Goal: Navigation & Orientation: Find specific page/section

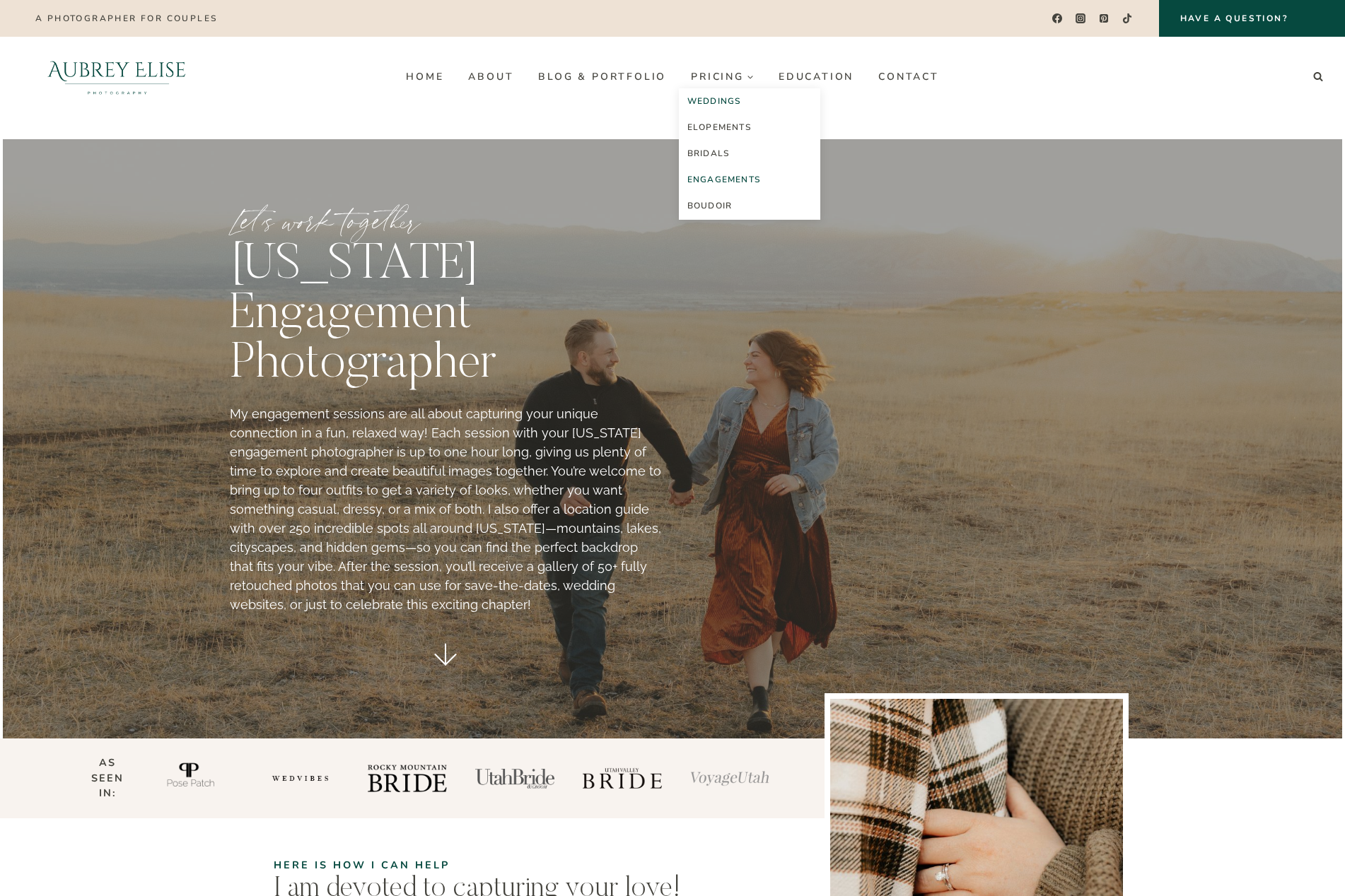
click at [718, 97] on link "Weddings" at bounding box center [749, 101] width 142 height 26
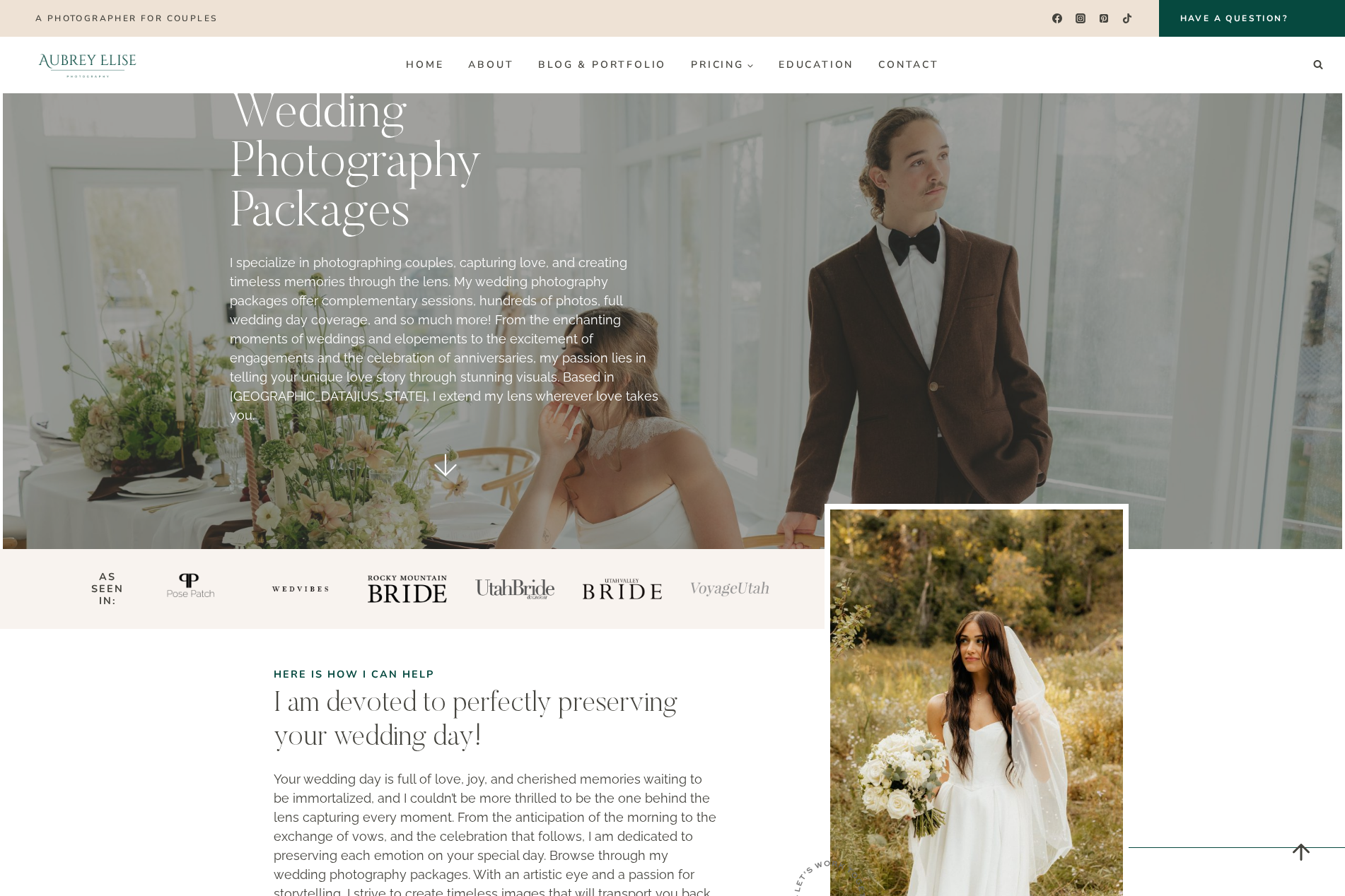
scroll to position [70, 0]
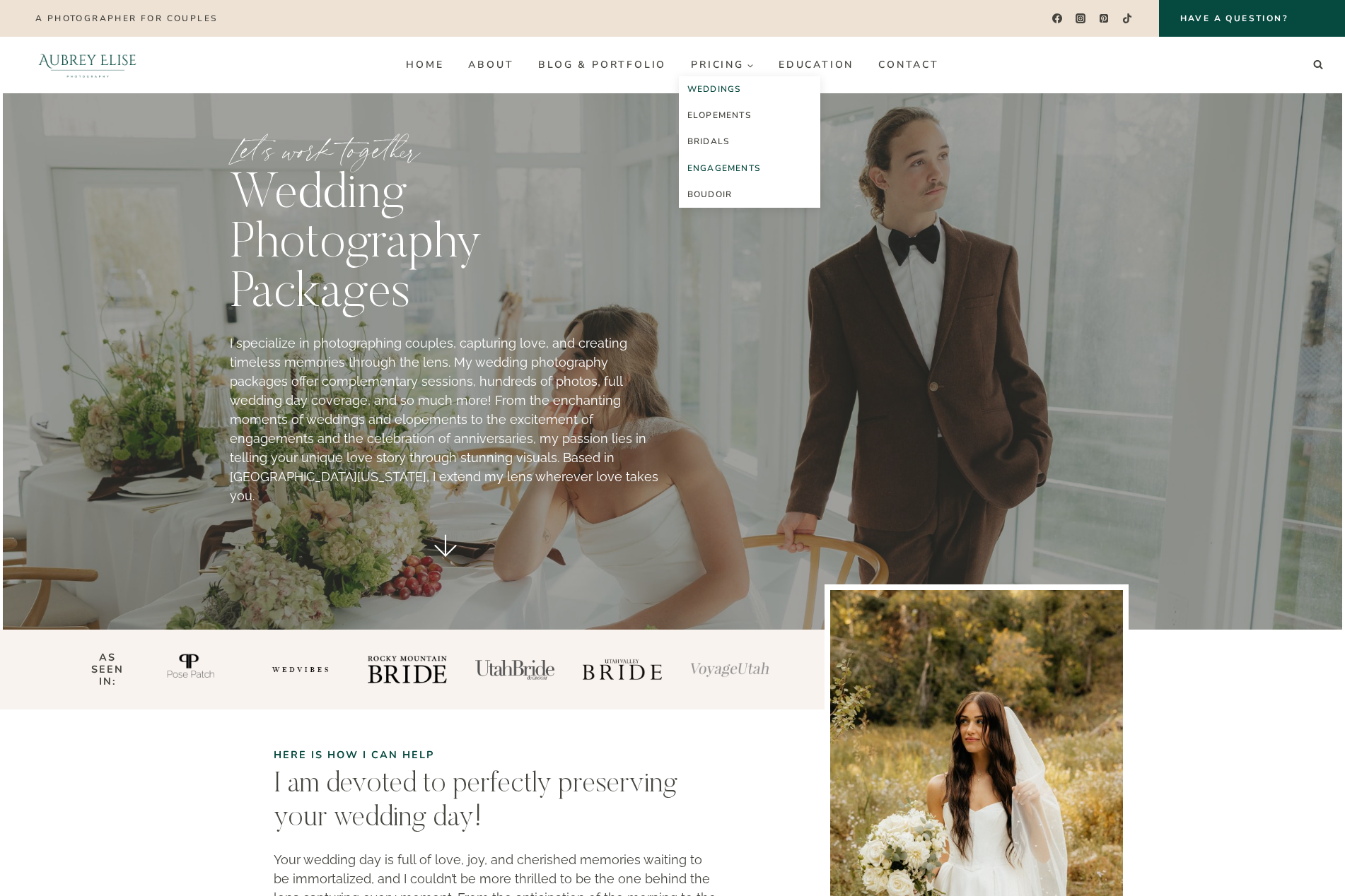
click at [722, 169] on link "Engagements" at bounding box center [749, 168] width 142 height 26
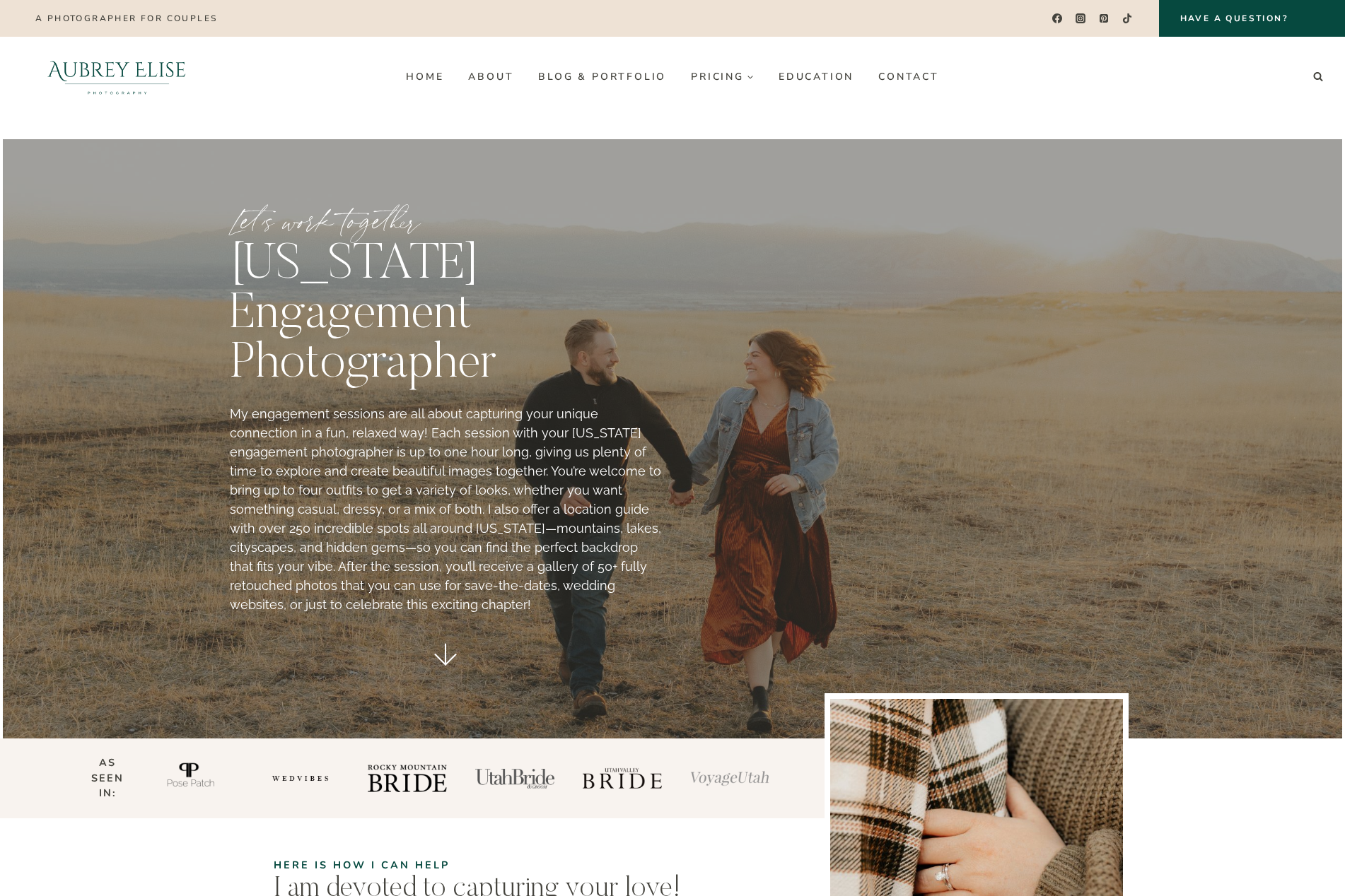
click at [450, 637] on icon at bounding box center [446, 654] width 36 height 36
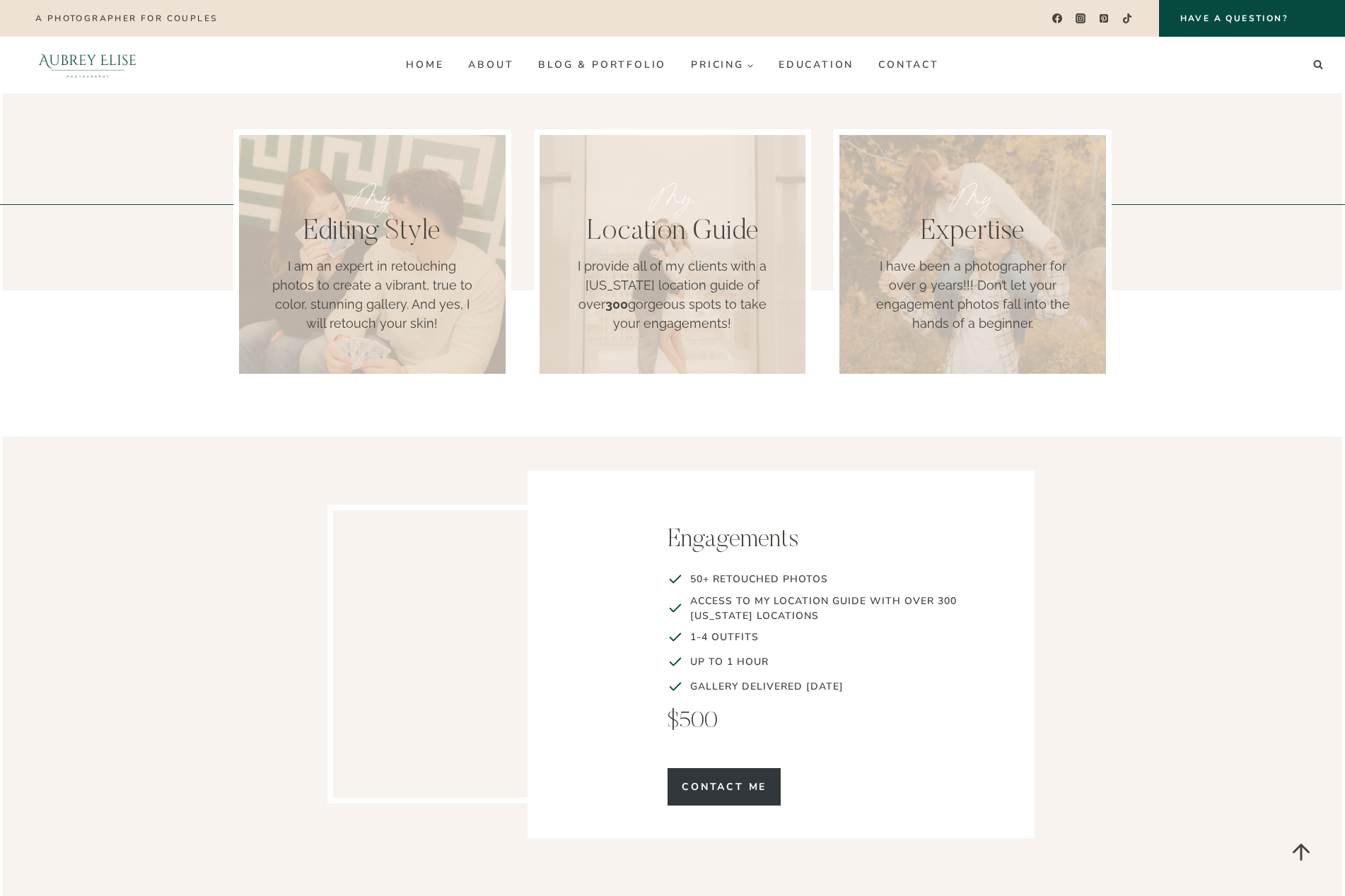
scroll to position [1264, 0]
